Goal: Task Accomplishment & Management: Manage account settings

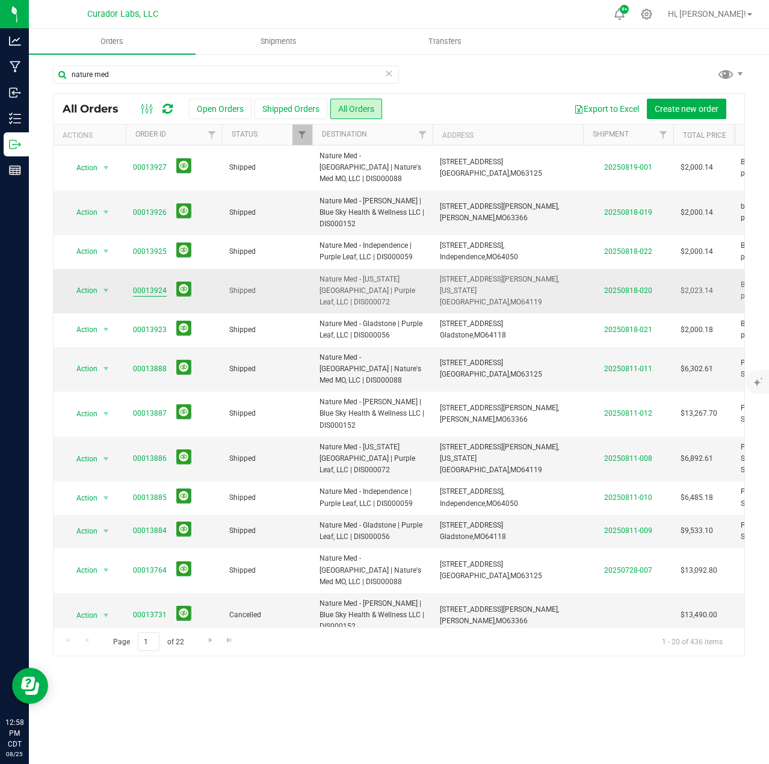
click at [158, 285] on link "00013924" at bounding box center [150, 290] width 34 height 11
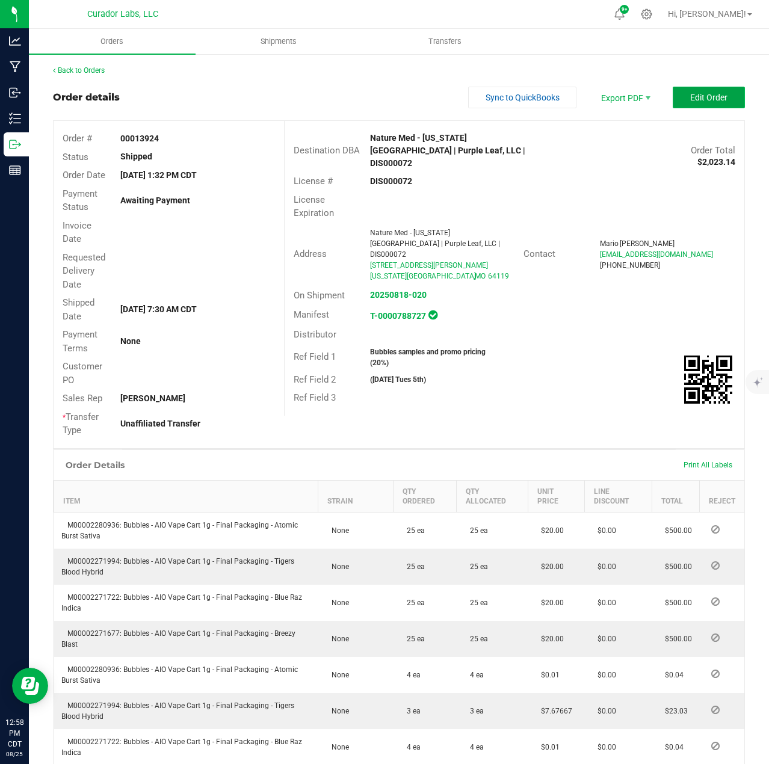
click at [697, 103] on button "Edit Order" at bounding box center [709, 98] width 72 height 22
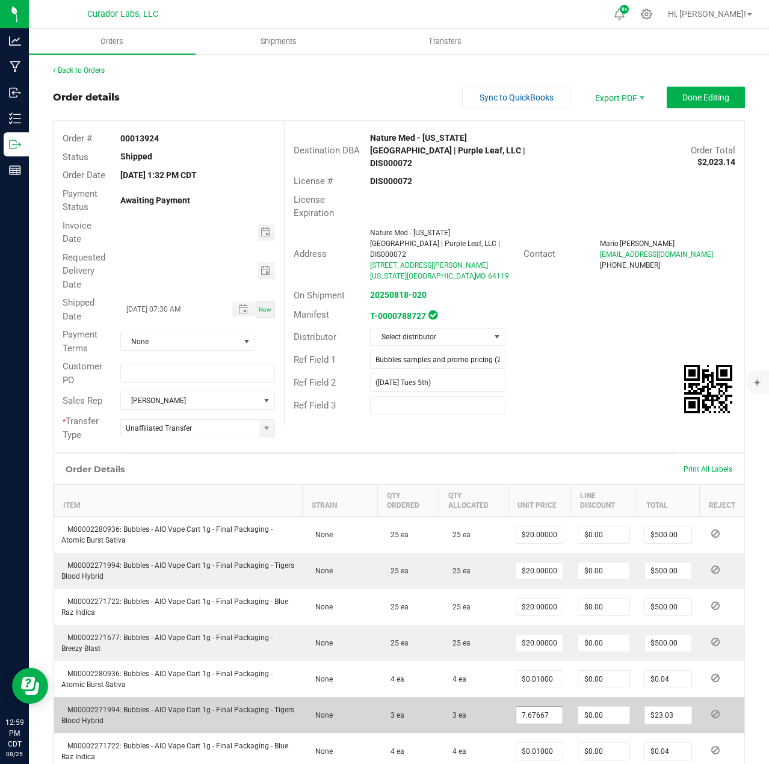
click at [544, 714] on input "7.67667" at bounding box center [539, 715] width 46 height 17
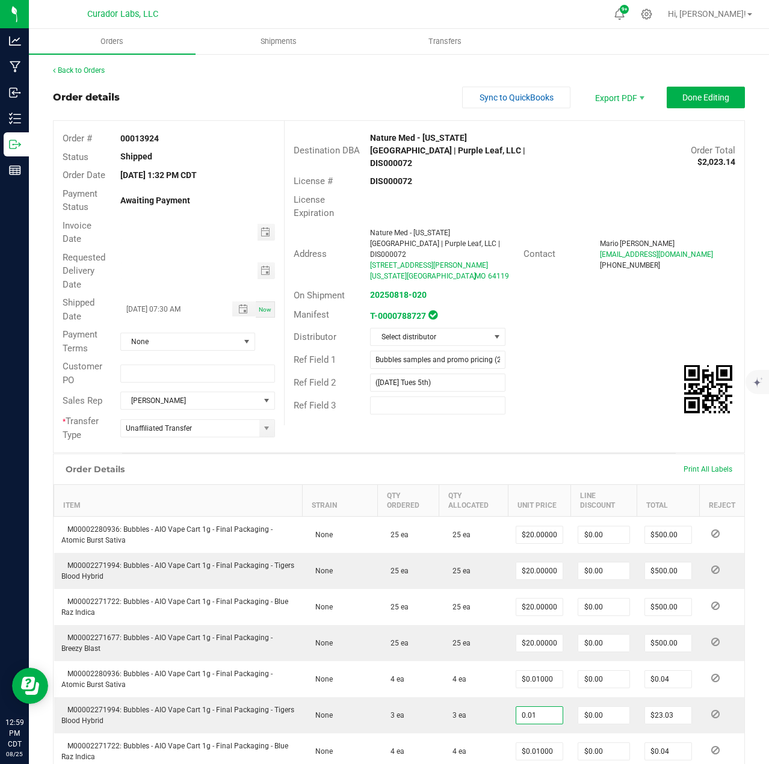
type input "$0.01000"
type input "$0.03"
click at [528, 410] on div "Order # 00013924 Status Shipped Order Date [DATE] 1:32 PM CDT Payment Status Aw…" at bounding box center [399, 286] width 691 height 331
click at [698, 100] on span "Done Editing" at bounding box center [705, 98] width 47 height 10
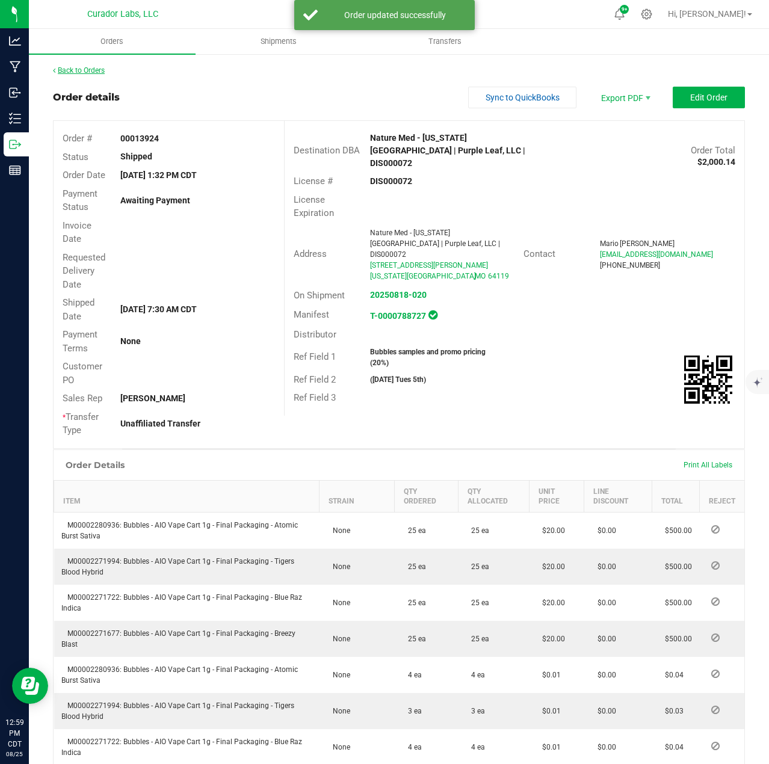
click at [91, 70] on link "Back to Orders" at bounding box center [79, 70] width 52 height 8
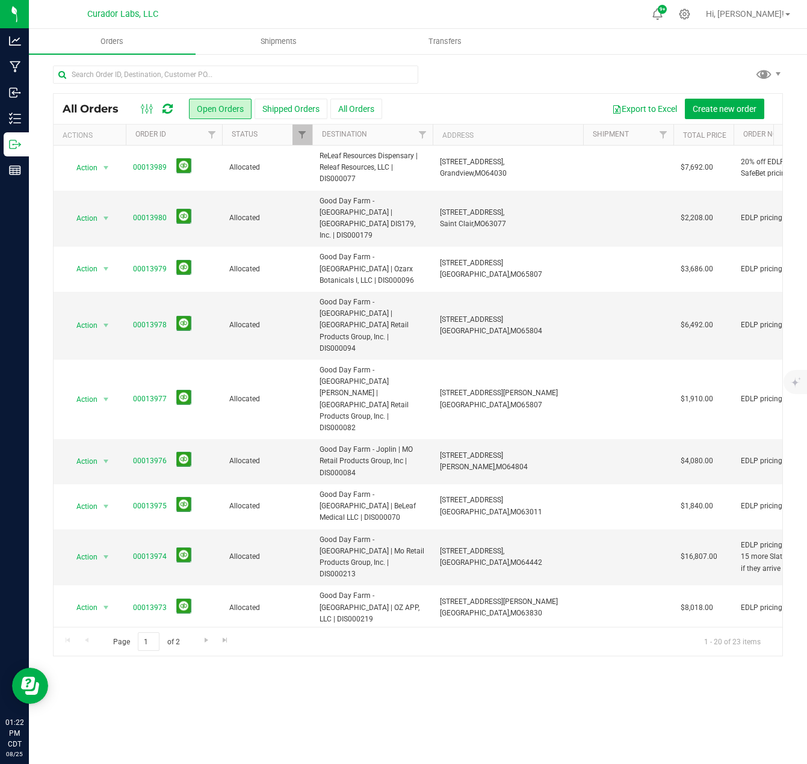
click at [167, 112] on icon at bounding box center [167, 109] width 10 height 12
click at [149, 551] on link "00013974" at bounding box center [150, 556] width 34 height 11
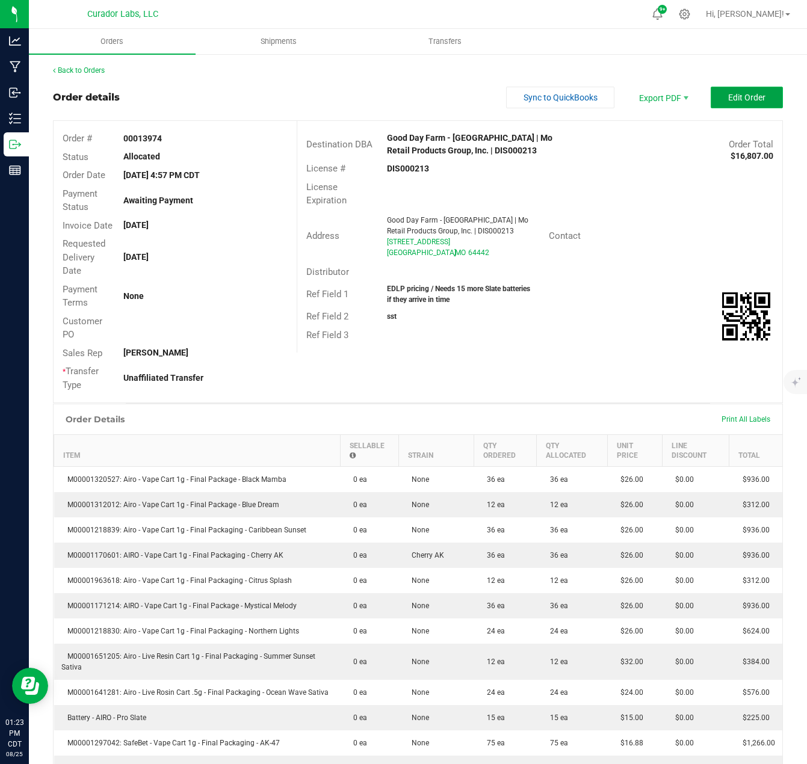
click at [733, 99] on span "Edit Order" at bounding box center [746, 98] width 37 height 10
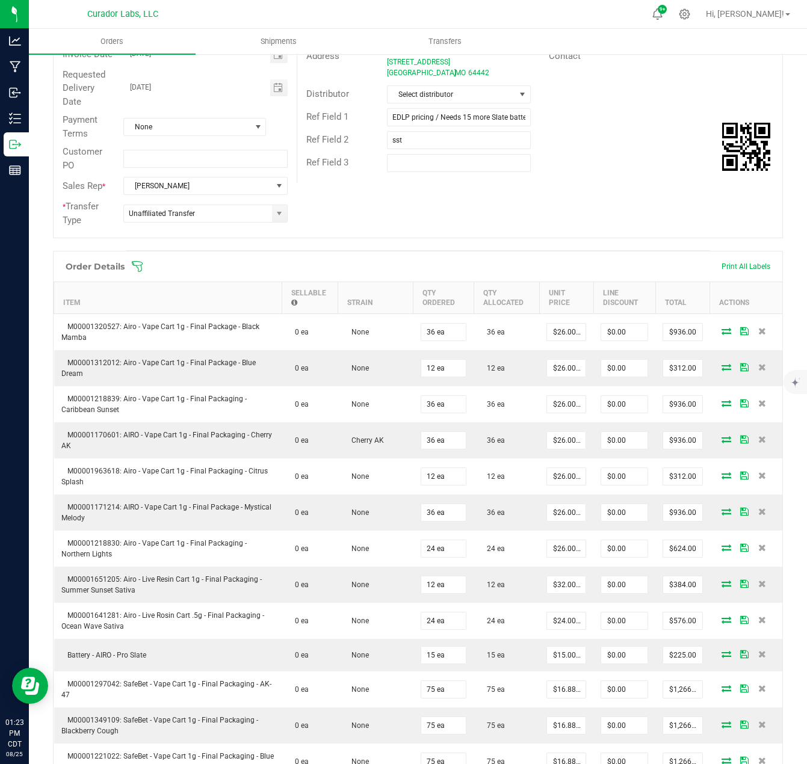
scroll to position [421, 0]
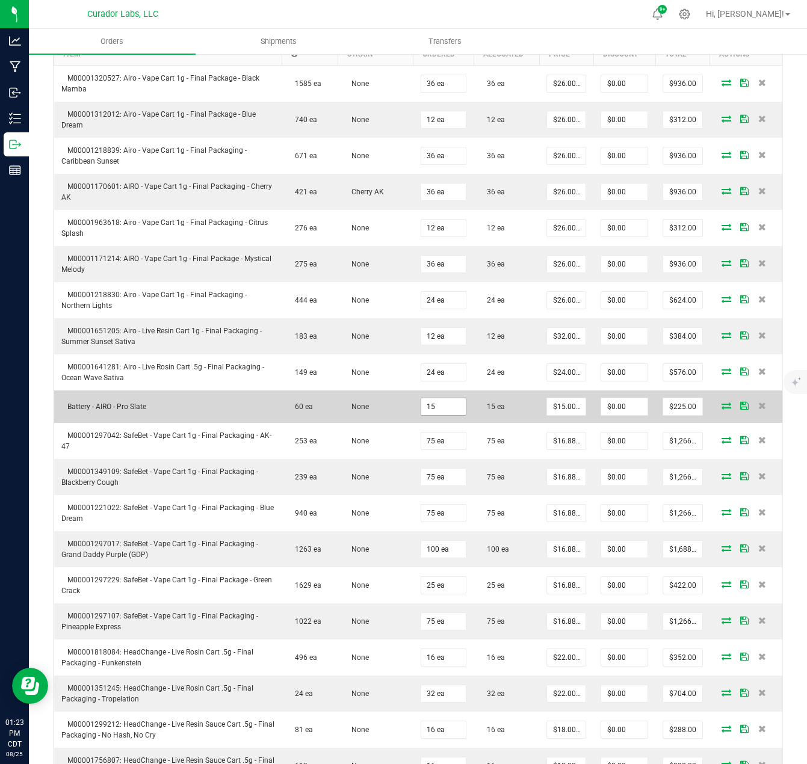
click at [453, 410] on input "15" at bounding box center [443, 406] width 45 height 17
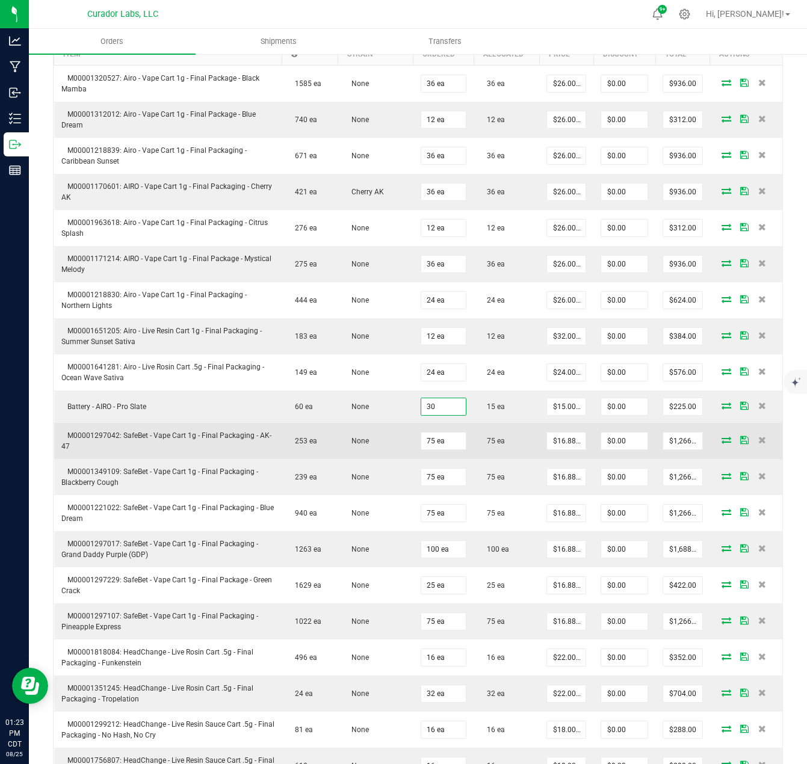
type input "30 ea"
type input "$450.00"
click at [399, 425] on td "None" at bounding box center [375, 441] width 75 height 36
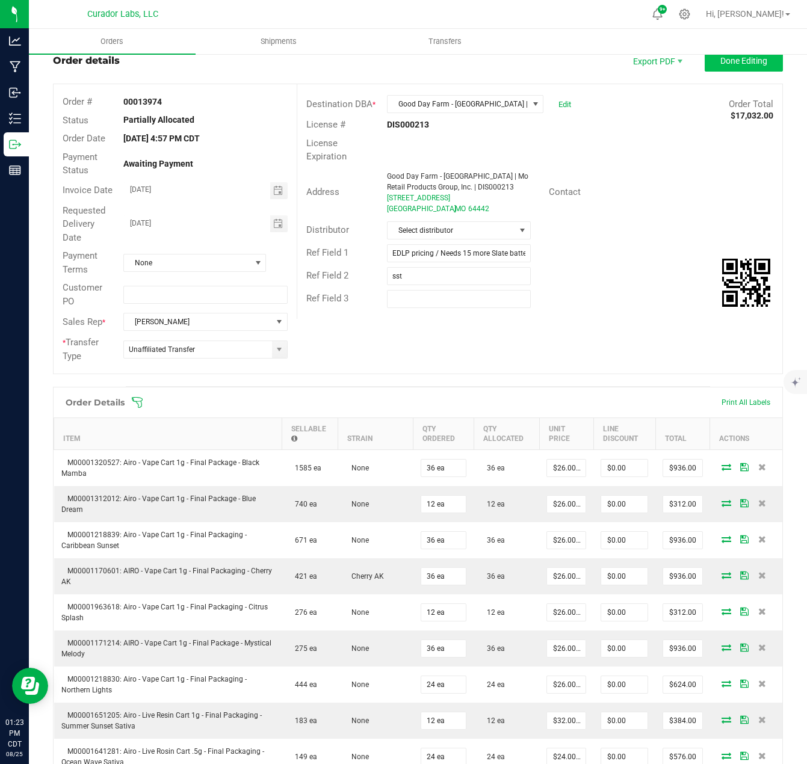
scroll to position [0, 0]
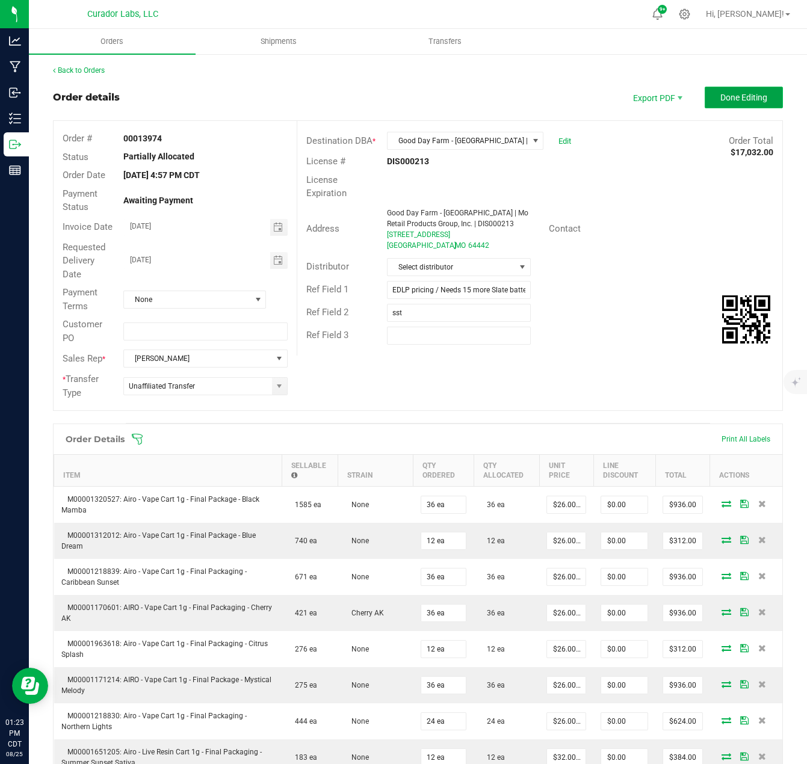
click at [711, 91] on button "Done Editing" at bounding box center [743, 98] width 78 height 22
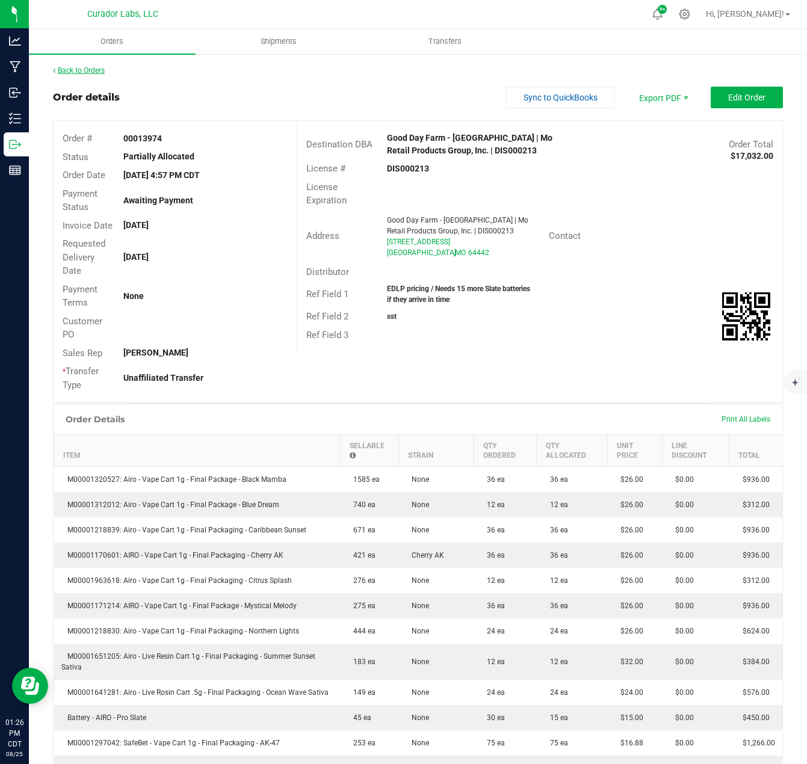
click at [102, 70] on link "Back to Orders" at bounding box center [79, 70] width 52 height 8
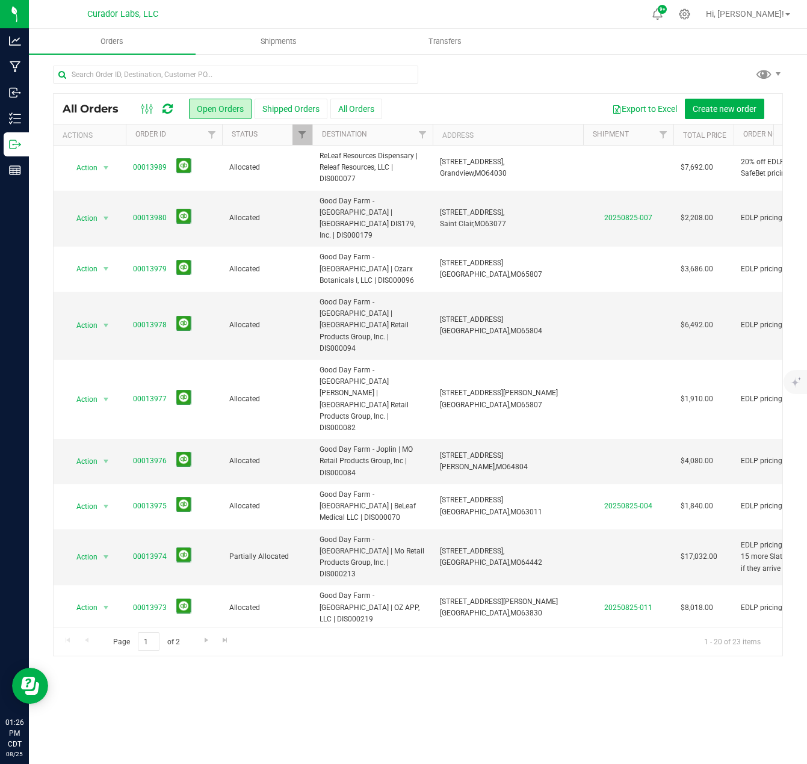
click at [171, 112] on icon at bounding box center [167, 109] width 10 height 12
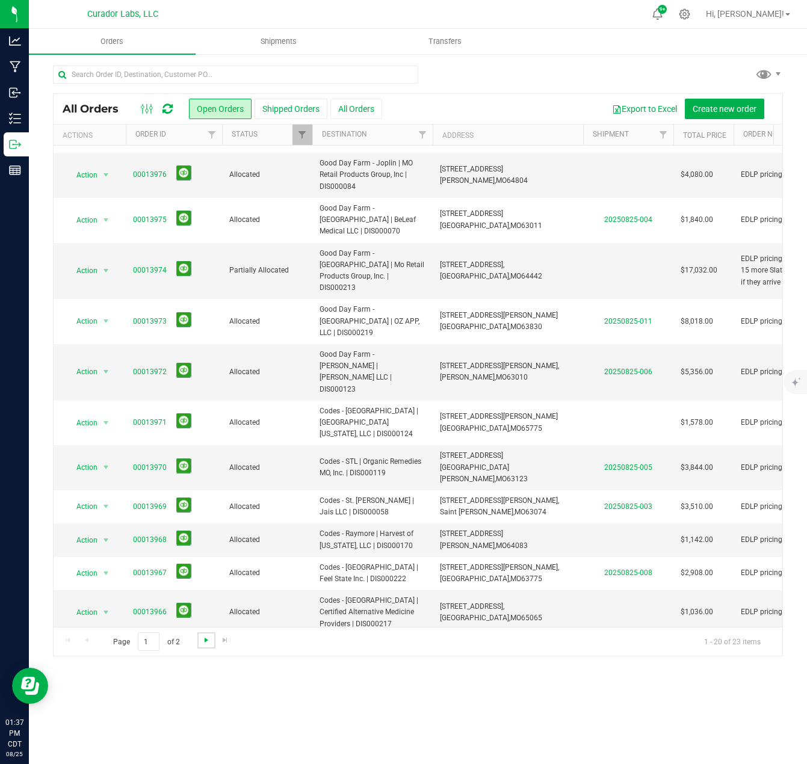
click at [208, 643] on span "Go to the next page" at bounding box center [207, 640] width 10 height 10
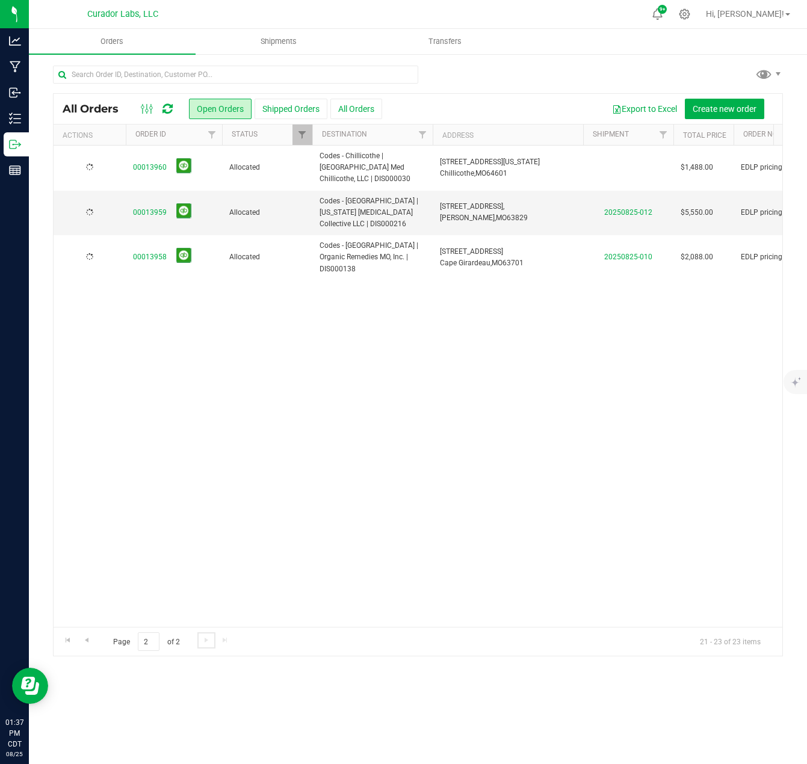
scroll to position [0, 0]
